Goal: Download file/media

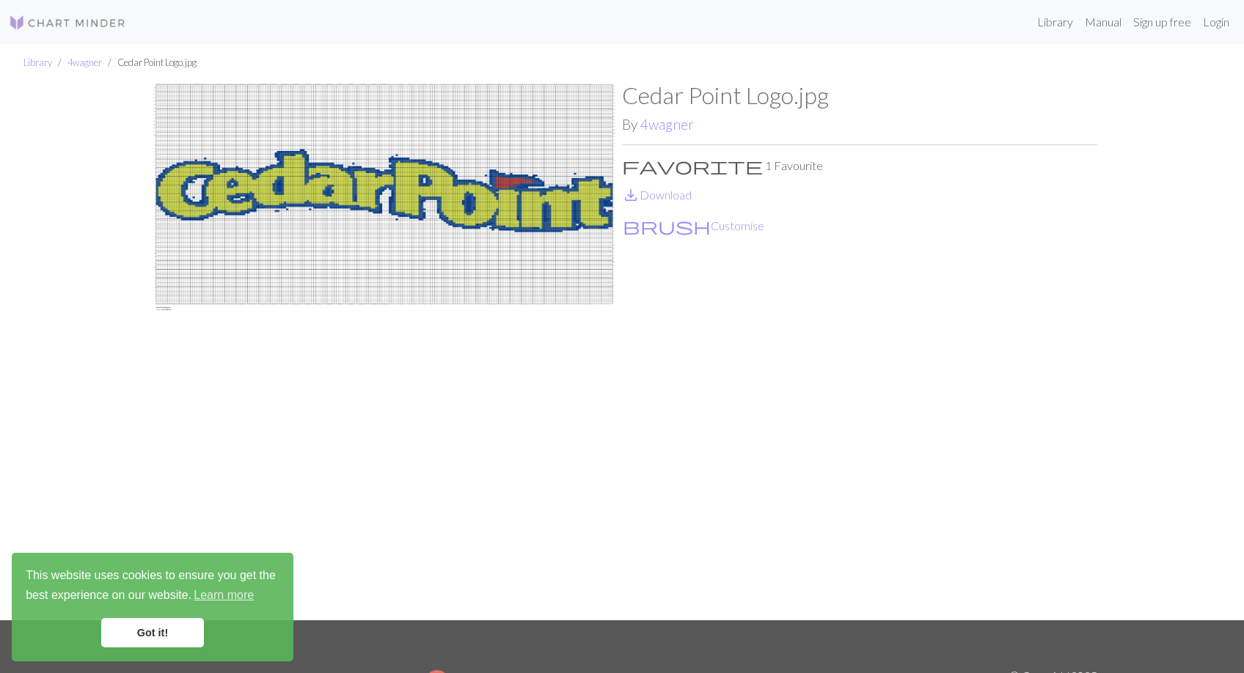
click at [203, 178] on img at bounding box center [384, 350] width 475 height 538
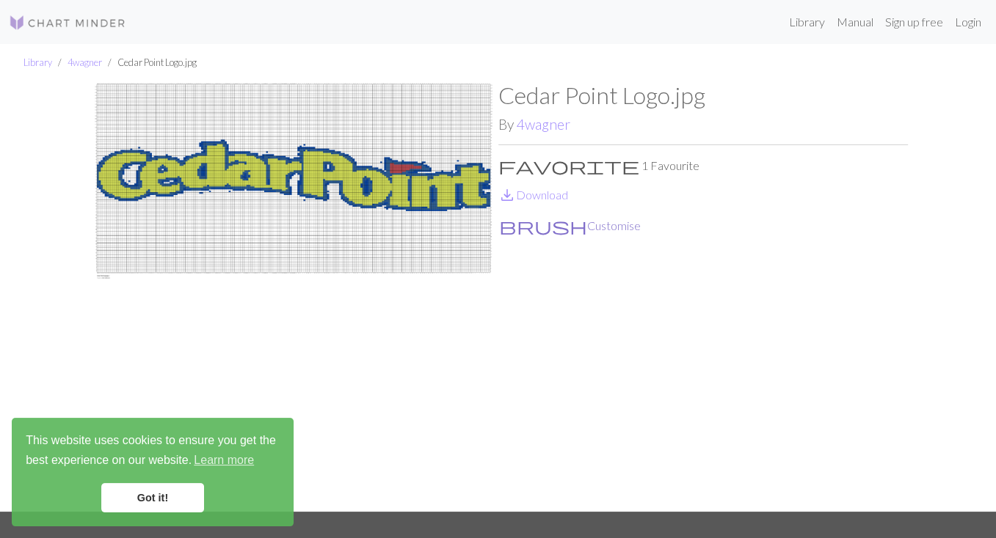
click at [605, 229] on button "brush Customise" at bounding box center [569, 225] width 143 height 19
click at [545, 199] on link "save_alt Download" at bounding box center [533, 195] width 70 height 14
